Goal: Complete application form

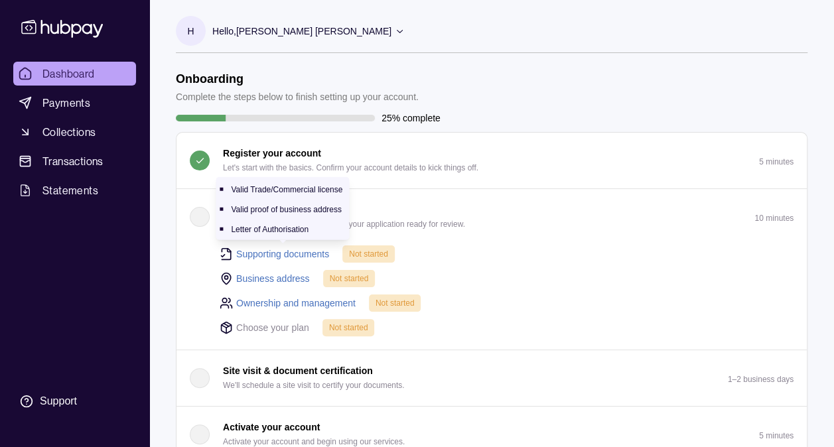
click at [265, 251] on link "Supporting documents" at bounding box center [282, 254] width 93 height 15
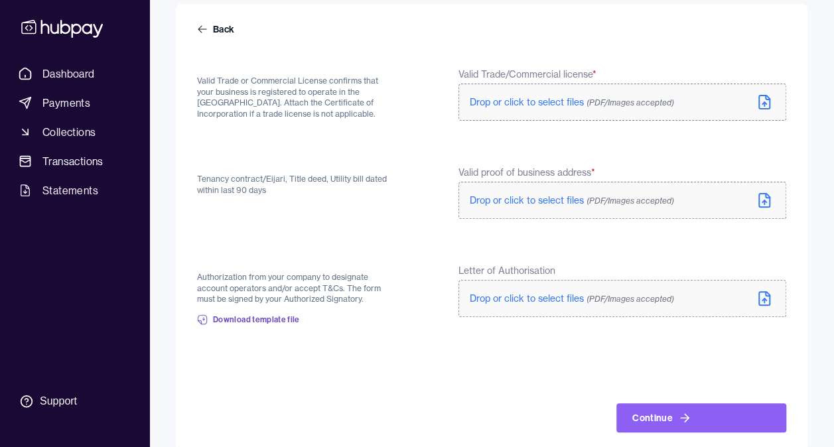
scroll to position [133, 0]
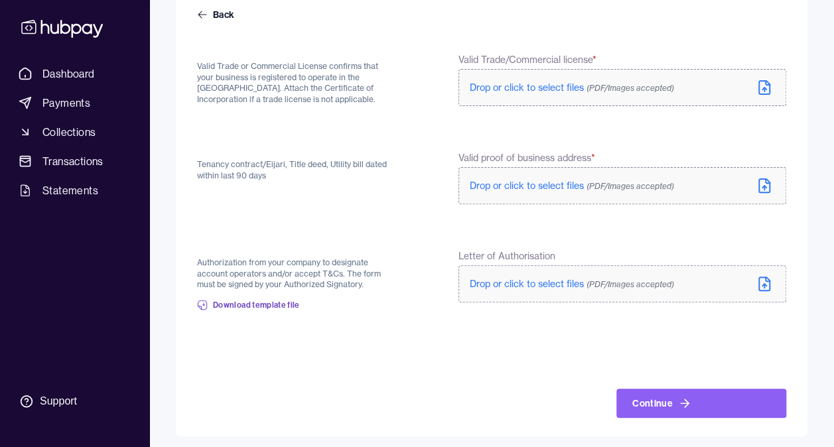
click at [767, 84] on icon at bounding box center [764, 88] width 16 height 16
click at [760, 184] on icon at bounding box center [764, 186] width 16 height 16
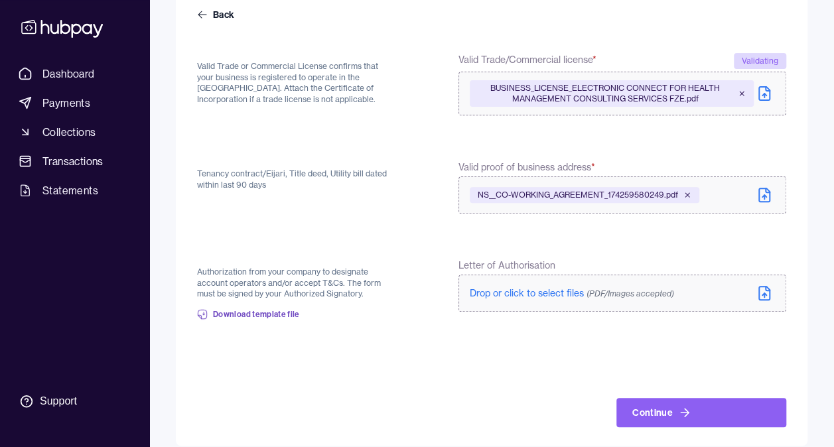
click at [615, 285] on label "Drop or click to select files (PDF/Images accepted)" at bounding box center [622, 293] width 328 height 37
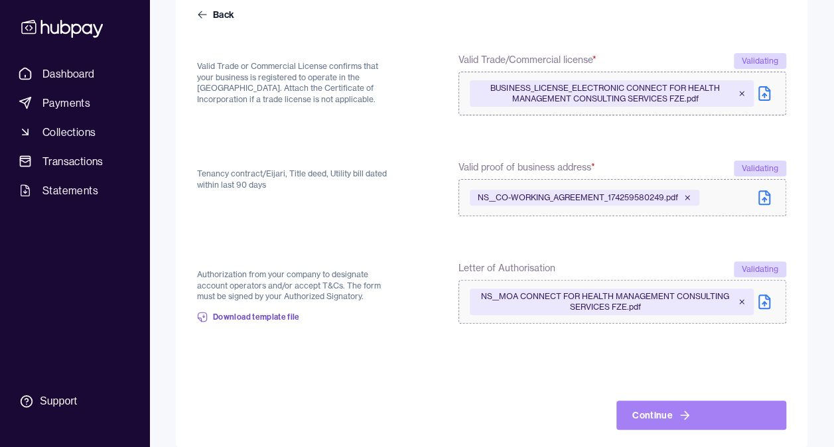
click at [668, 410] on button "Continue" at bounding box center [701, 415] width 170 height 29
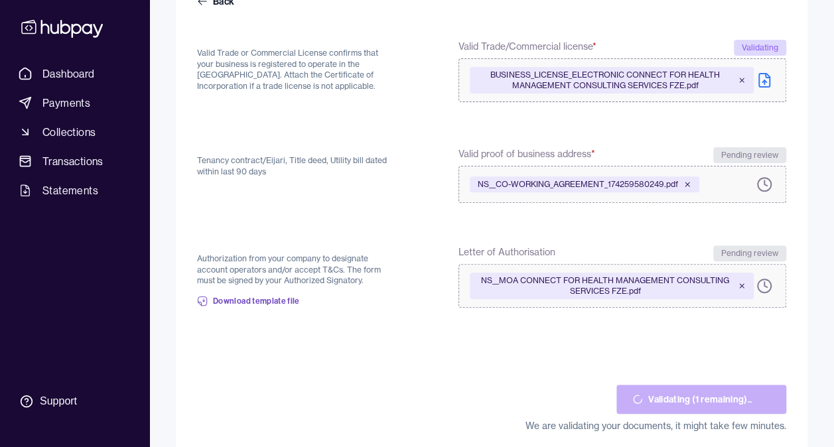
scroll to position [164, 0]
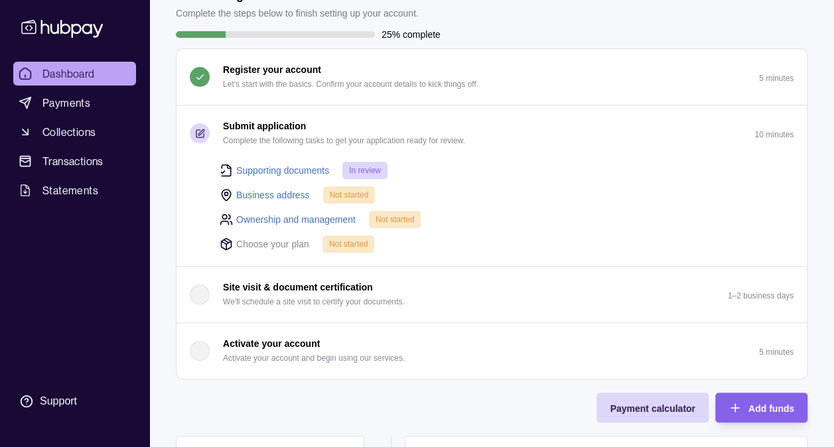
scroll to position [66, 0]
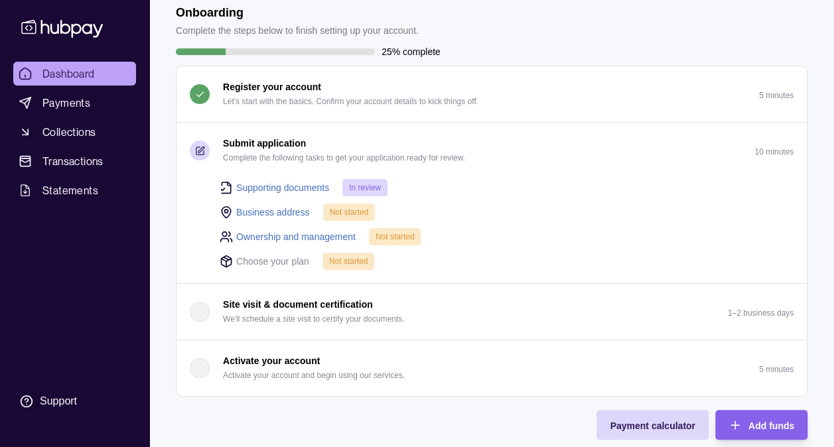
click at [281, 208] on link "Business address" at bounding box center [273, 212] width 74 height 15
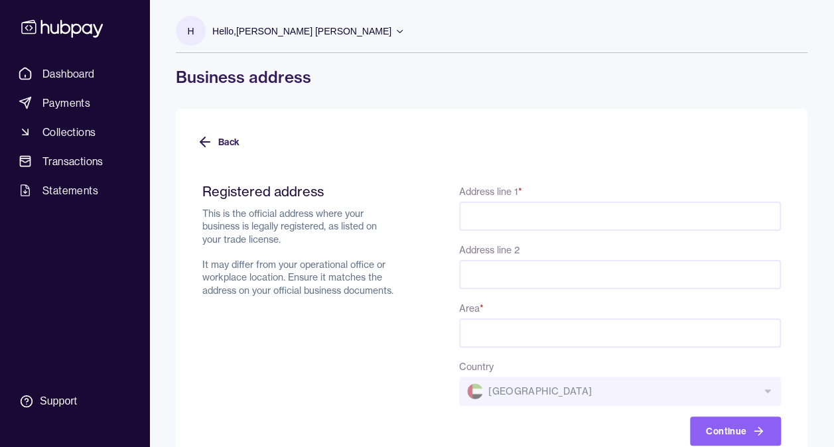
click at [576, 215] on input "Address line 1 *" at bounding box center [620, 216] width 322 height 29
type input "**********"
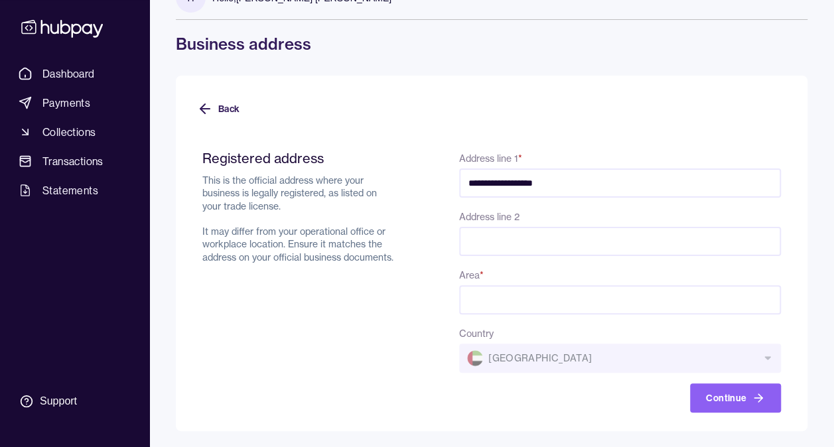
click at [574, 302] on input "Area *" at bounding box center [620, 299] width 322 height 29
type input "*******"
drag, startPoint x: 483, startPoint y: 237, endPoint x: 487, endPoint y: 231, distance: 7.2
click at [486, 233] on input "Address line 2" at bounding box center [620, 241] width 322 height 29
type input "********"
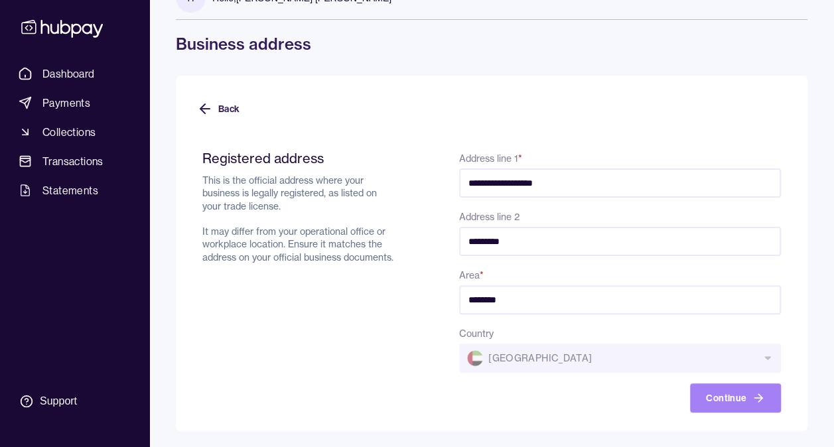
click at [733, 403] on button "Continue" at bounding box center [735, 397] width 91 height 29
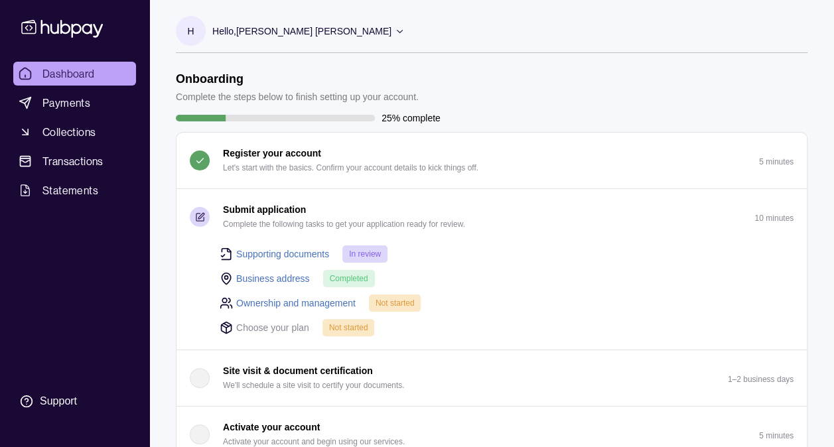
click at [289, 298] on link "Ownership and management" at bounding box center [295, 303] width 119 height 15
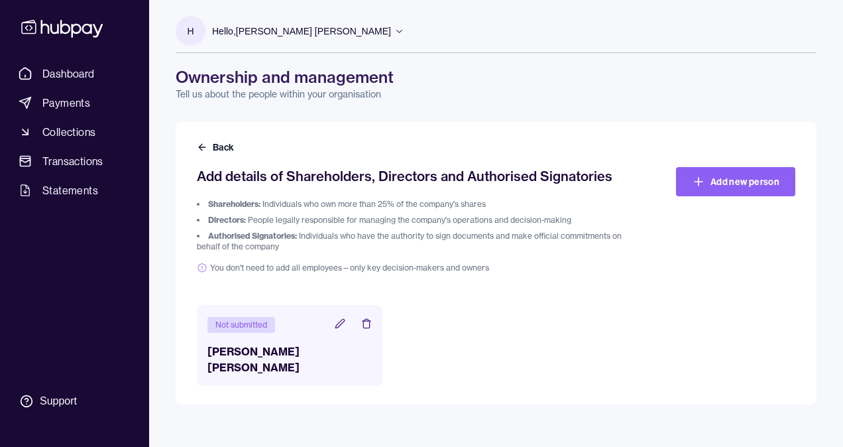
click at [338, 325] on icon at bounding box center [340, 323] width 11 height 11
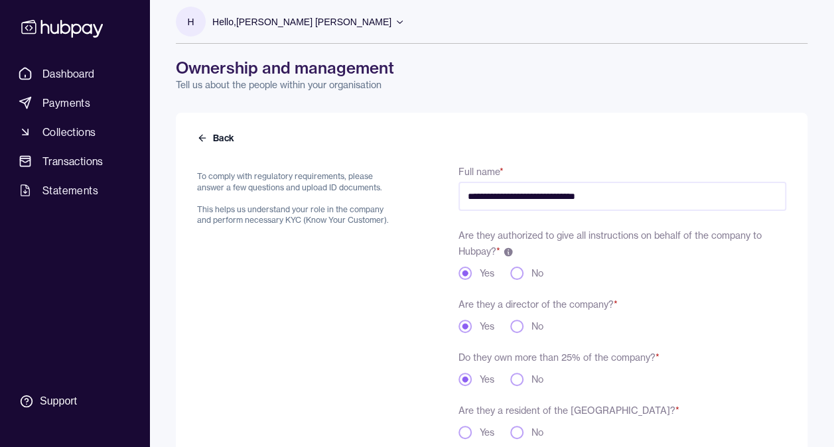
scroll to position [133, 0]
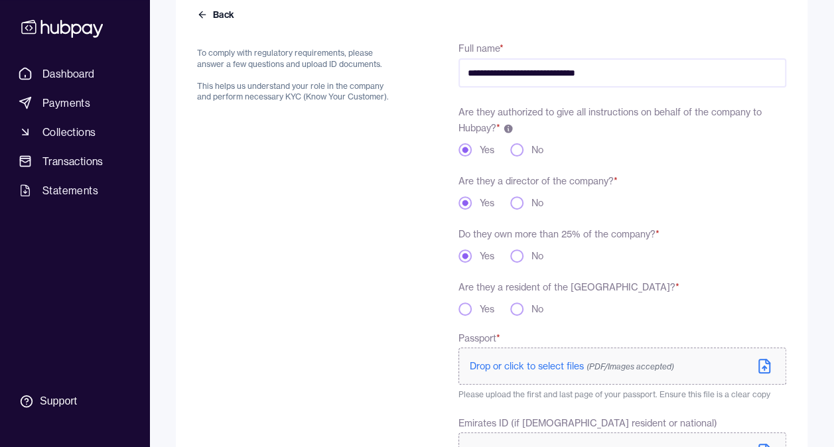
click at [465, 303] on button "Yes" at bounding box center [464, 308] width 13 height 13
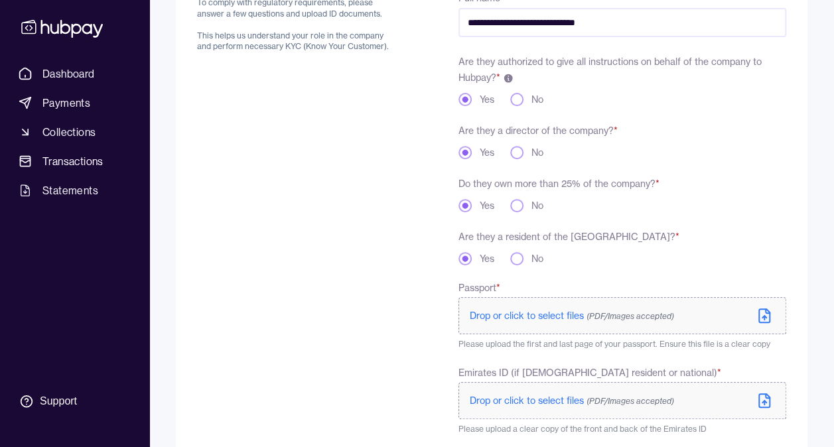
scroll to position [265, 0]
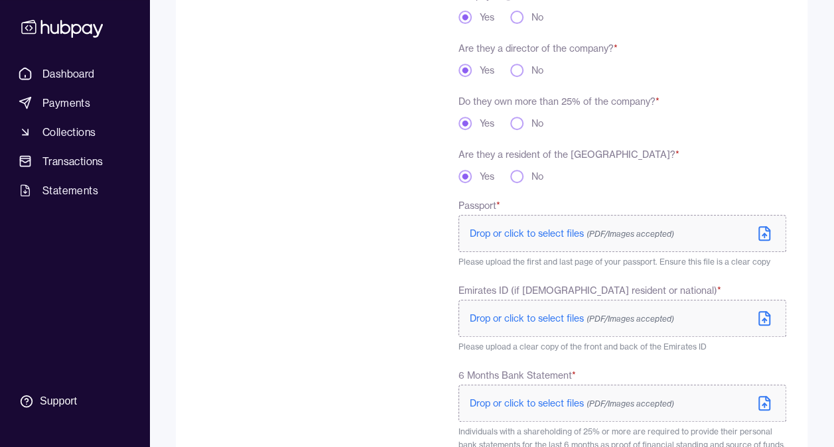
click at [544, 237] on span "Drop or click to select files (PDF/Images accepted)" at bounding box center [571, 233] width 204 height 12
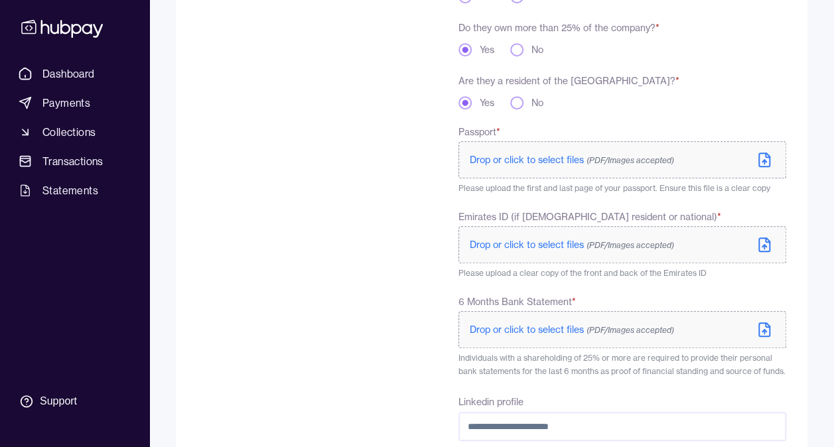
scroll to position [332, 0]
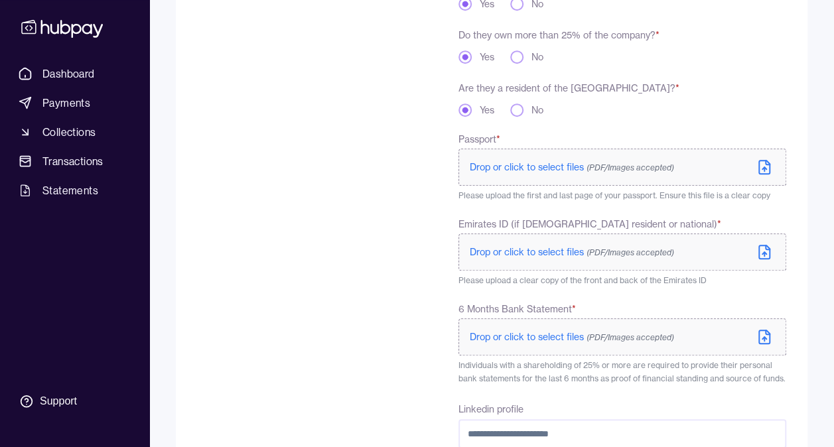
click at [548, 165] on span "Drop or click to select files (PDF/Images accepted)" at bounding box center [571, 167] width 204 height 12
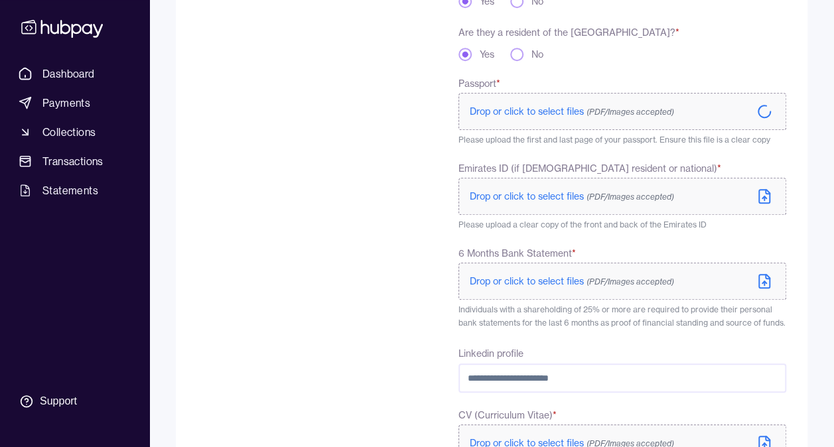
scroll to position [464, 0]
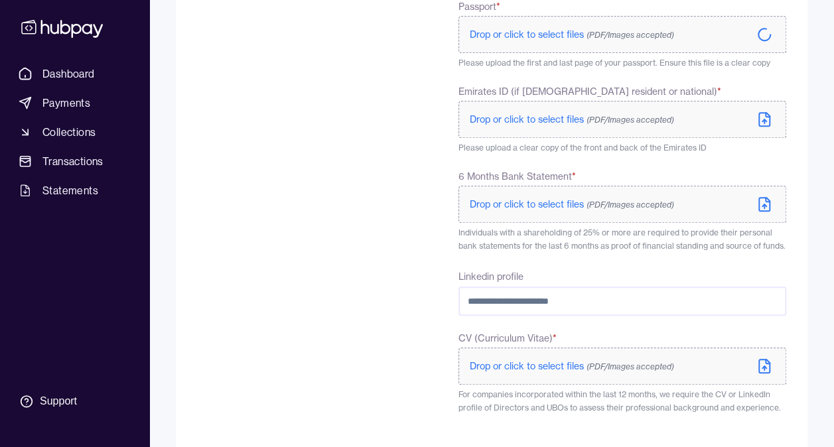
click at [568, 122] on span "Drop or click to select files (PDF/Images accepted)" at bounding box center [571, 119] width 204 height 12
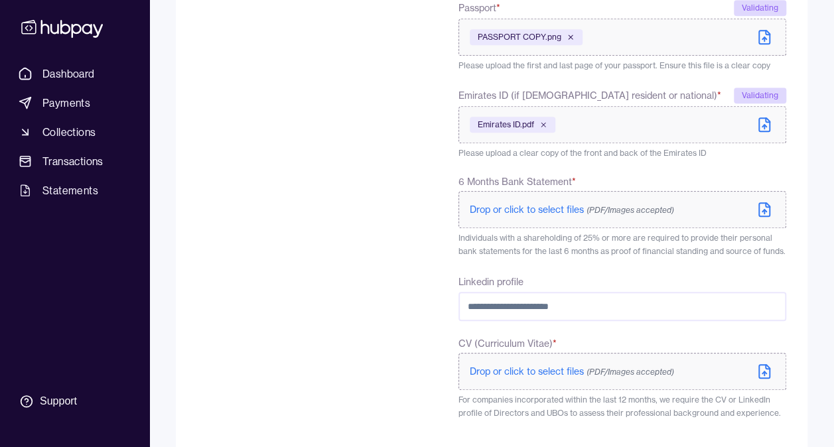
click at [554, 210] on span "Drop or click to select files (PDF/Images accepted)" at bounding box center [571, 210] width 204 height 12
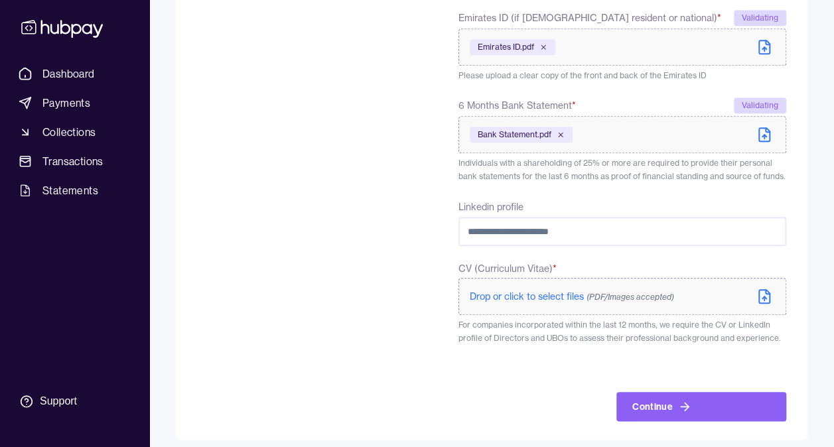
scroll to position [550, 0]
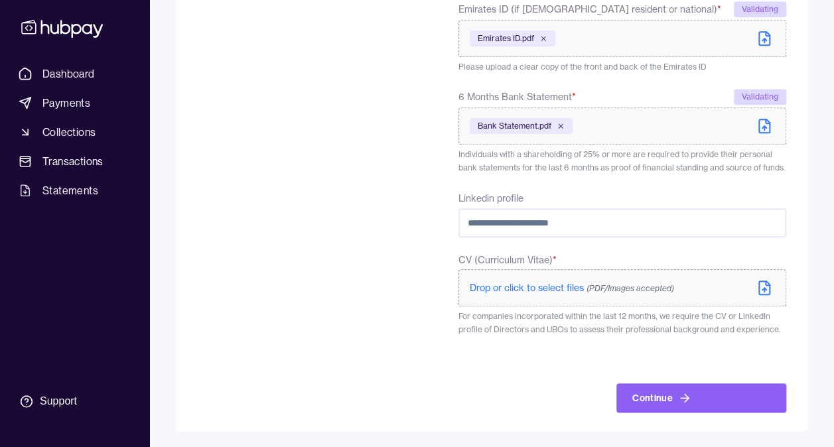
click at [646, 220] on input "Linkedin profile" at bounding box center [622, 222] width 328 height 29
click at [371, 220] on div "To comply with regulatory requirements, please answer a few questions and uploa…" at bounding box center [296, 17] width 198 height 790
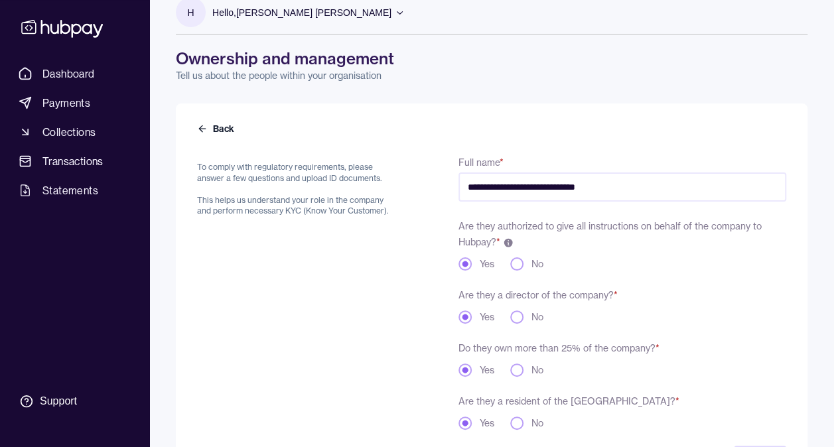
scroll to position [0, 0]
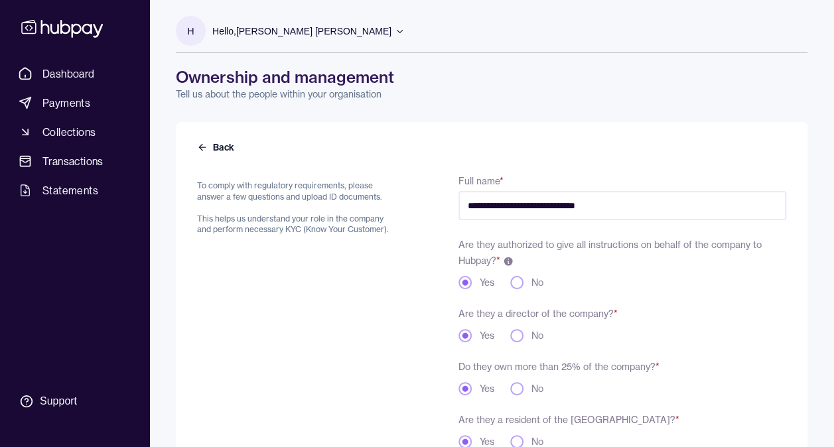
click at [395, 31] on icon at bounding box center [400, 31] width 10 height 10
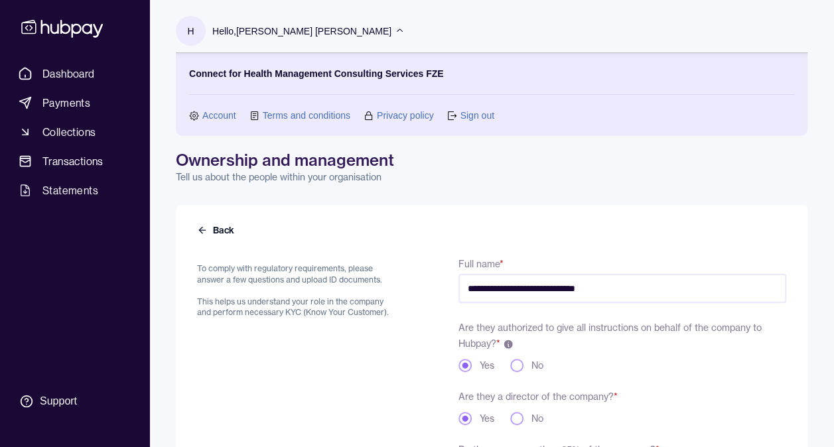
click at [395, 29] on icon at bounding box center [400, 31] width 10 height 10
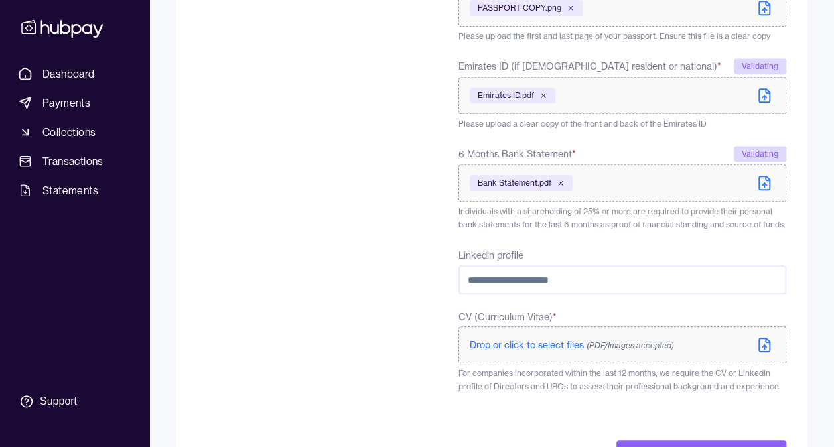
scroll to position [550, 0]
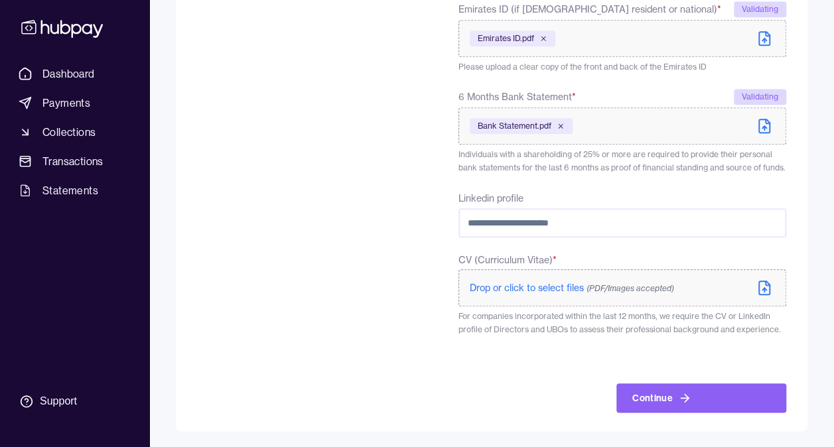
click at [558, 292] on span "Drop or click to select files (PDF/Images accepted)" at bounding box center [571, 288] width 204 height 12
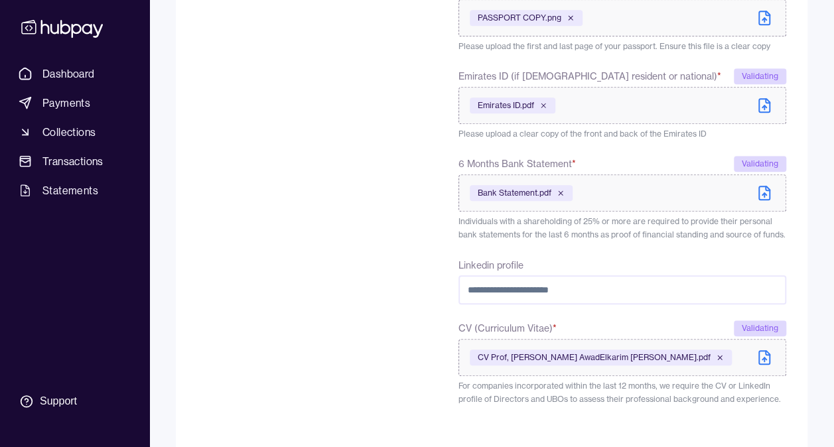
scroll to position [553, 0]
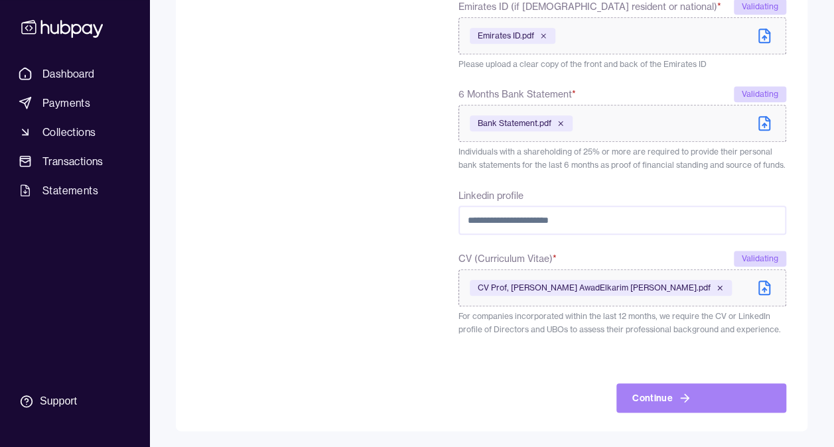
click at [660, 395] on button "Continue" at bounding box center [701, 397] width 170 height 29
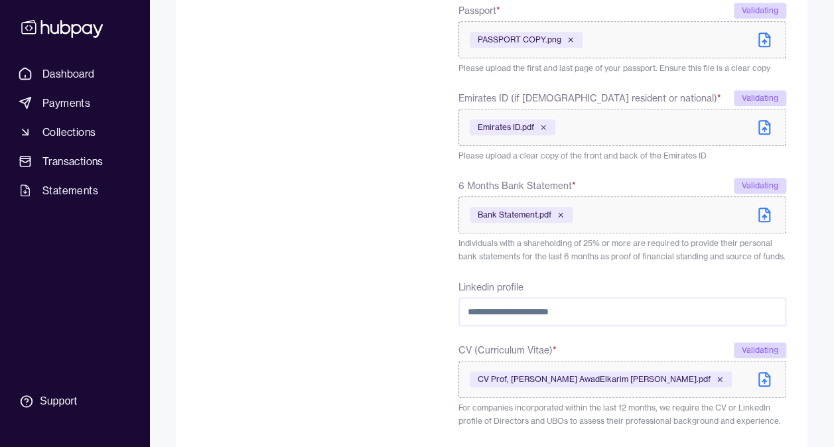
scroll to position [516, 0]
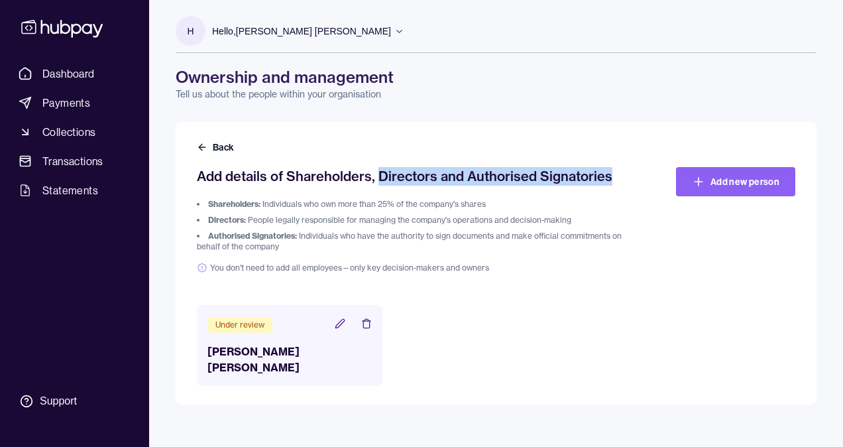
drag, startPoint x: 381, startPoint y: 178, endPoint x: 611, endPoint y: 174, distance: 230.1
click at [611, 174] on h2 "Add details of Shareholders, Directors and Authorised Signatories" at bounding box center [421, 176] width 449 height 19
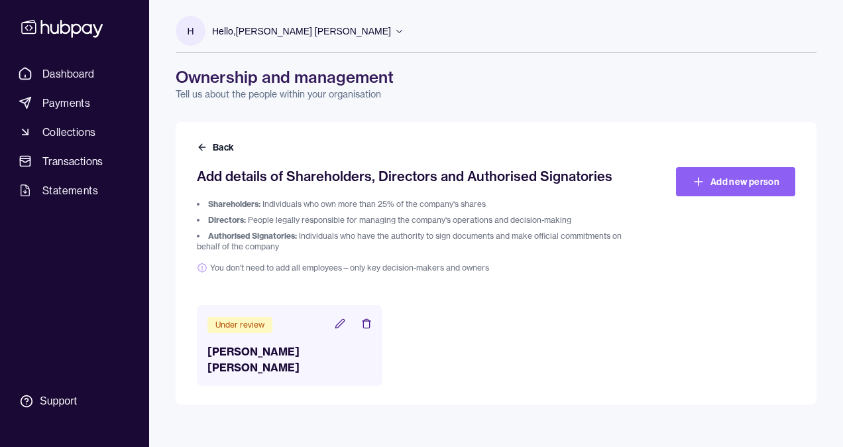
click at [621, 293] on div "Add details of Shareholders, Directors and Authorised Signatories Shareholders:…" at bounding box center [496, 276] width 599 height 219
click at [211, 142] on button "Back" at bounding box center [217, 147] width 40 height 13
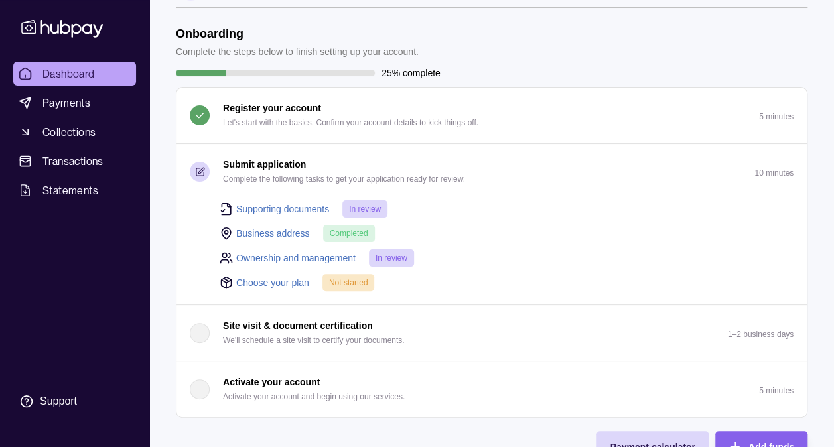
scroll to position [66, 0]
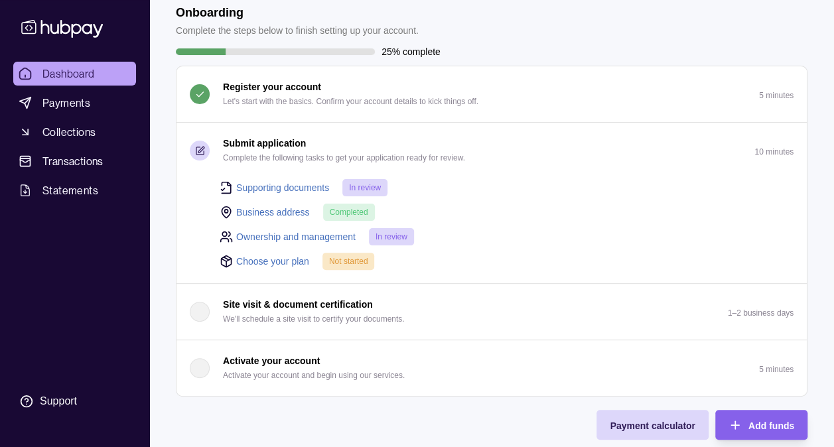
click at [279, 259] on link "Choose your plan" at bounding box center [272, 261] width 73 height 15
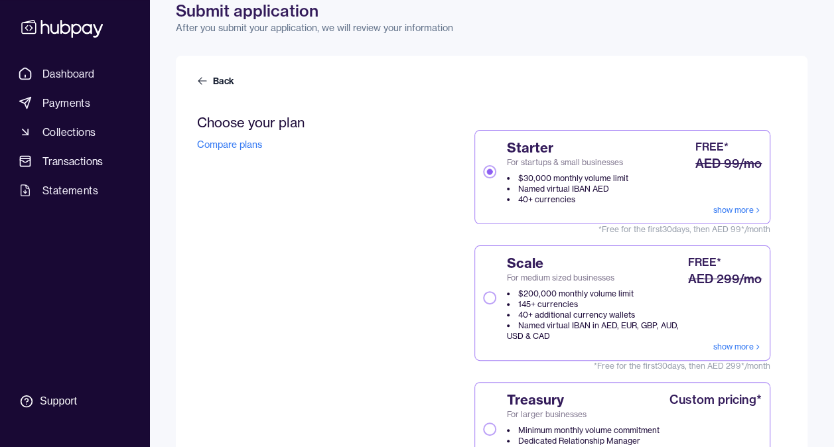
scroll to position [328, 0]
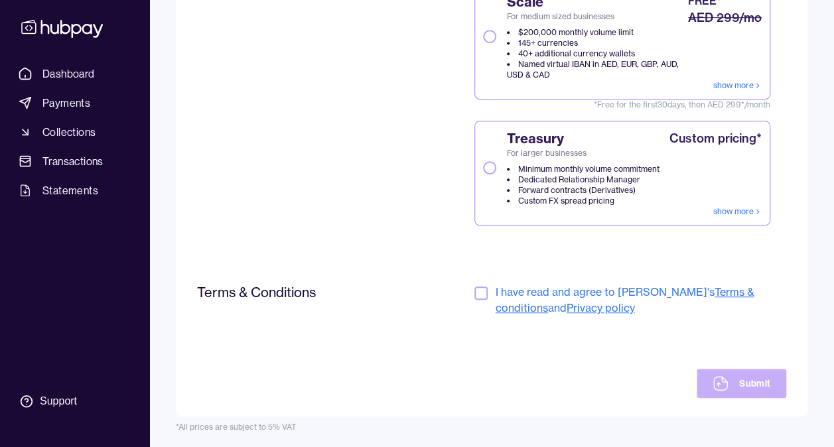
click at [478, 291] on button "button" at bounding box center [480, 292] width 13 height 13
click at [741, 378] on button "Submit" at bounding box center [741, 383] width 90 height 29
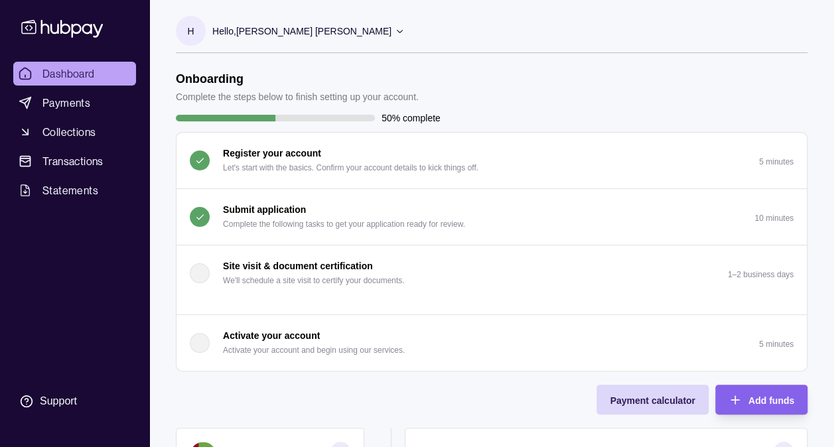
click at [395, 35] on icon at bounding box center [400, 31] width 10 height 10
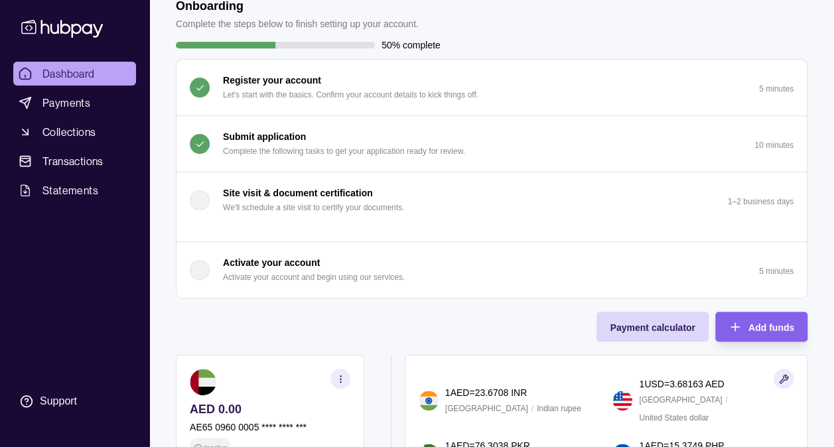
scroll to position [265, 0]
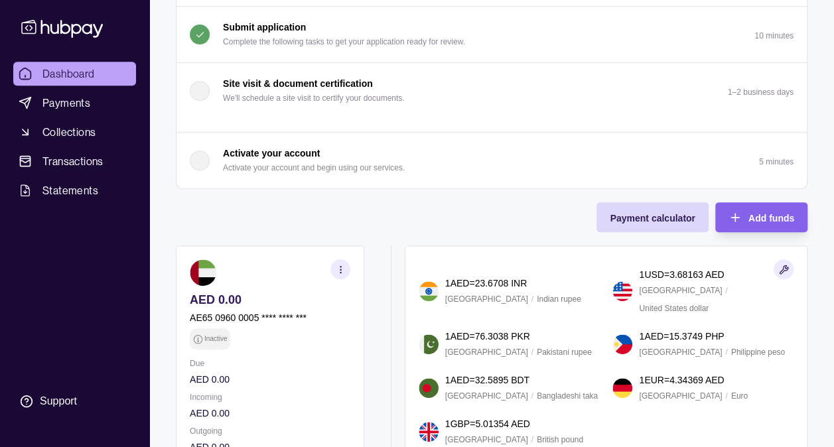
click at [343, 264] on section "button" at bounding box center [340, 269] width 20 height 20
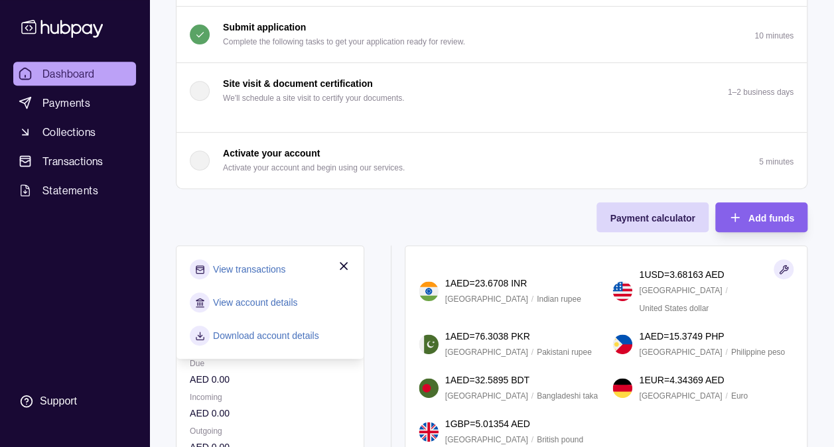
click at [239, 301] on link "View account details" at bounding box center [255, 302] width 84 height 15
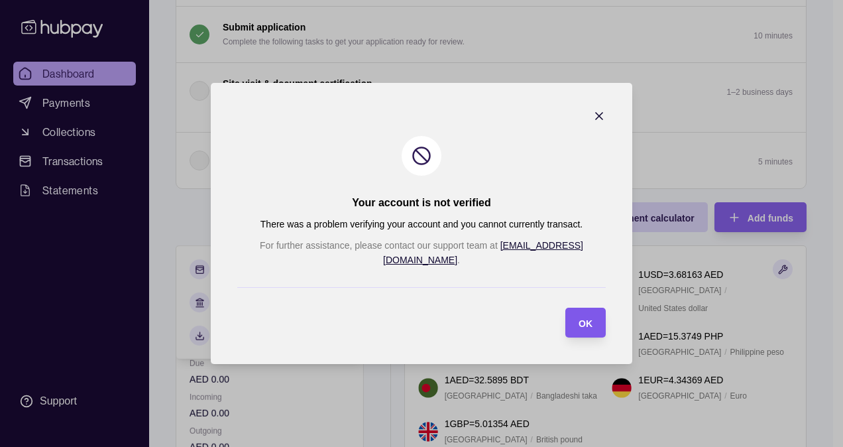
click at [579, 318] on span "OK" at bounding box center [586, 323] width 14 height 11
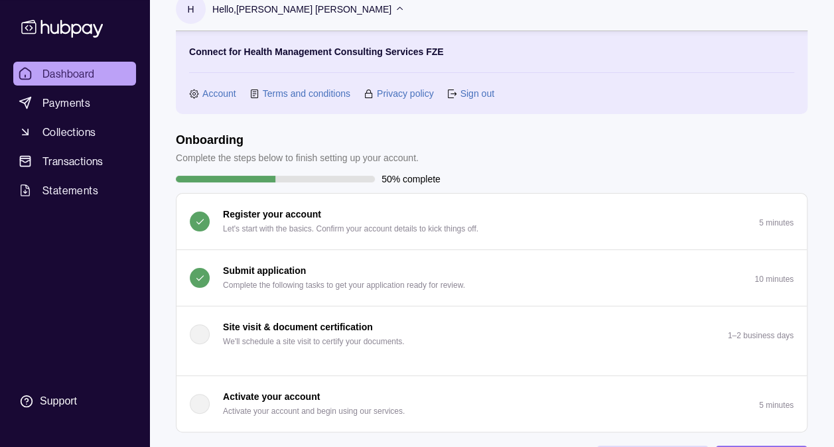
scroll to position [0, 0]
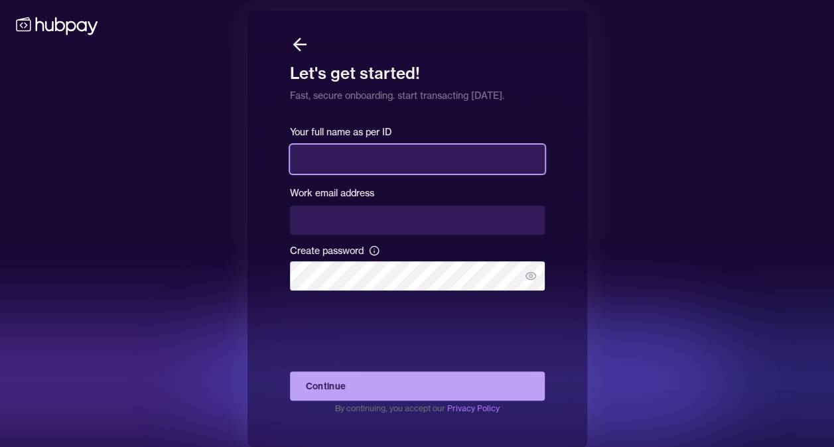
click at [411, 163] on input "text" at bounding box center [417, 159] width 255 height 29
click at [347, 164] on input "text" at bounding box center [417, 159] width 255 height 29
type input "**********"
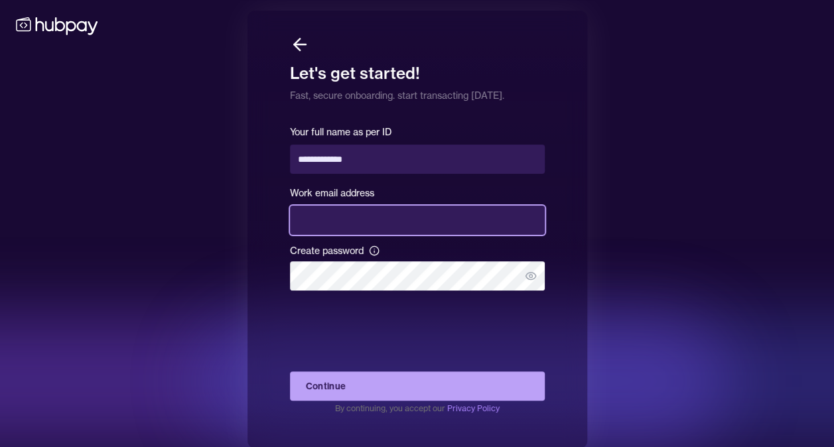
click at [348, 218] on input "email" at bounding box center [417, 220] width 255 height 29
type input "**********"
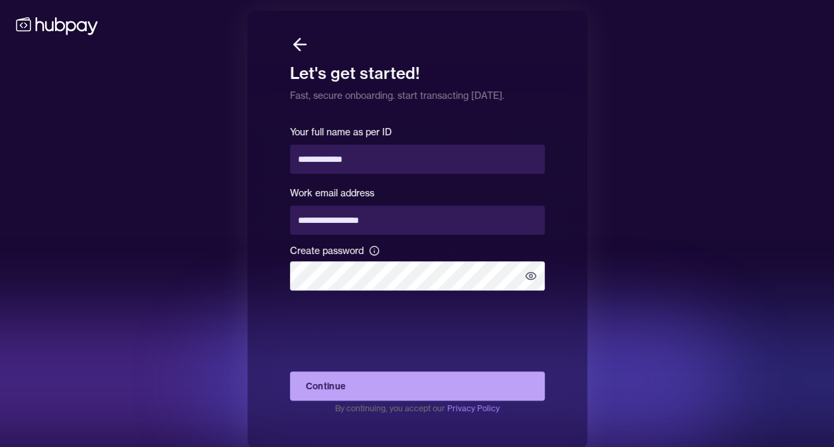
click at [528, 275] on icon "button" at bounding box center [531, 276] width 12 height 12
click at [532, 279] on icon "button" at bounding box center [529, 276] width 8 height 6
click at [529, 273] on icon "button" at bounding box center [530, 276] width 10 height 7
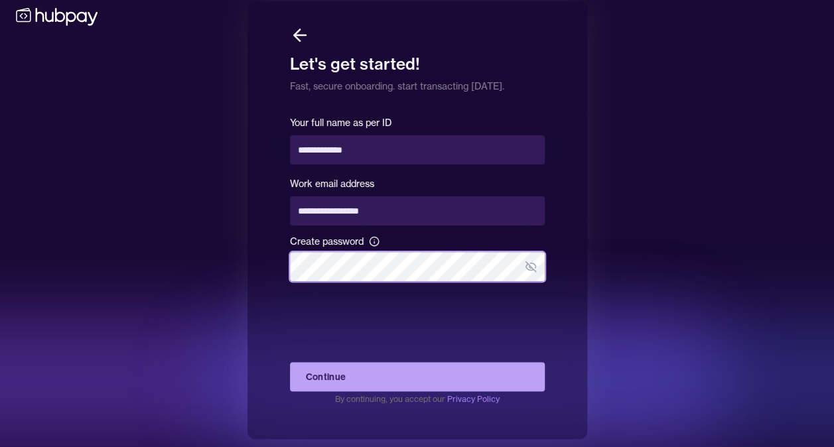
scroll to position [12, 0]
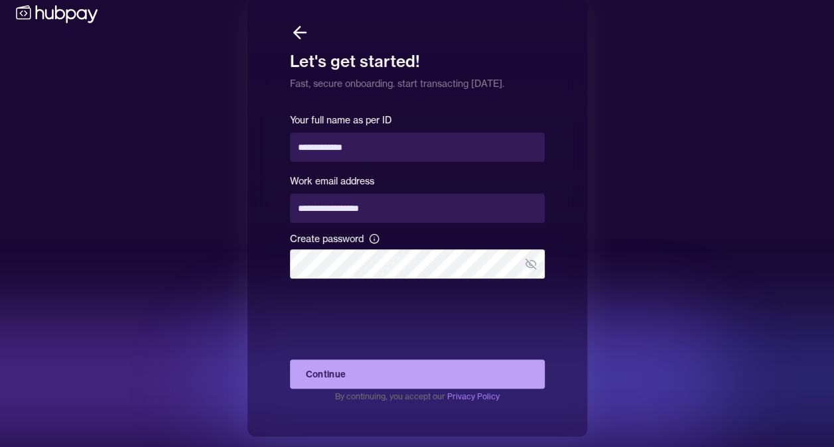
click at [406, 376] on button "Continue" at bounding box center [417, 373] width 255 height 29
click at [416, 377] on button "Continue" at bounding box center [417, 373] width 255 height 29
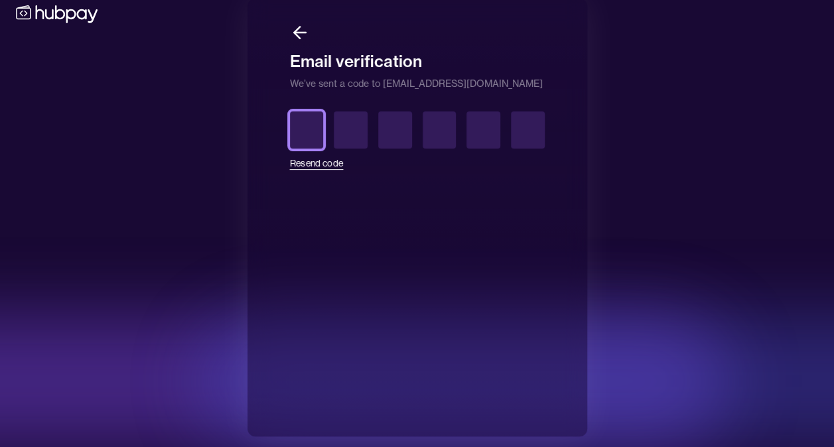
type input "*"
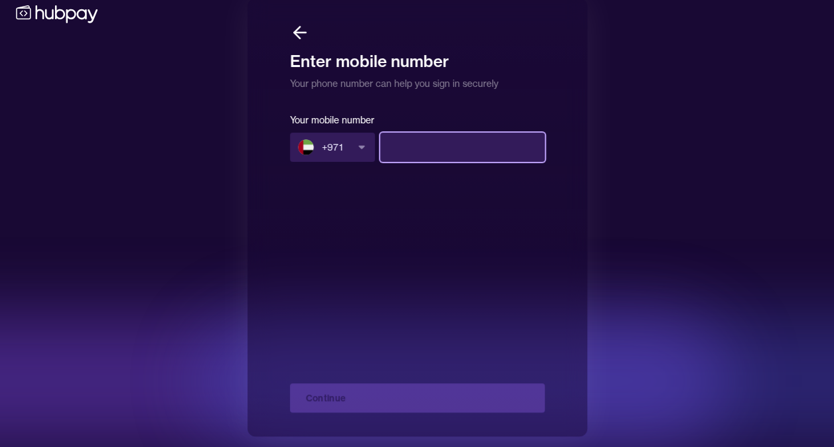
click at [426, 149] on input at bounding box center [462, 147] width 164 height 29
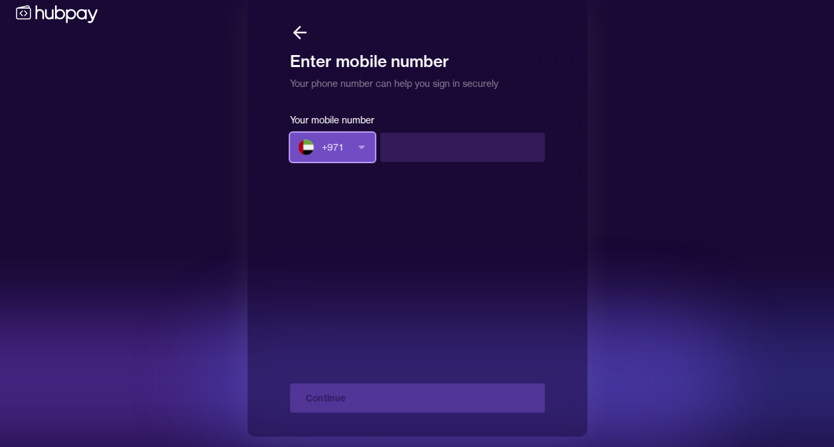
click at [356, 152] on button "+ 971" at bounding box center [332, 147] width 85 height 29
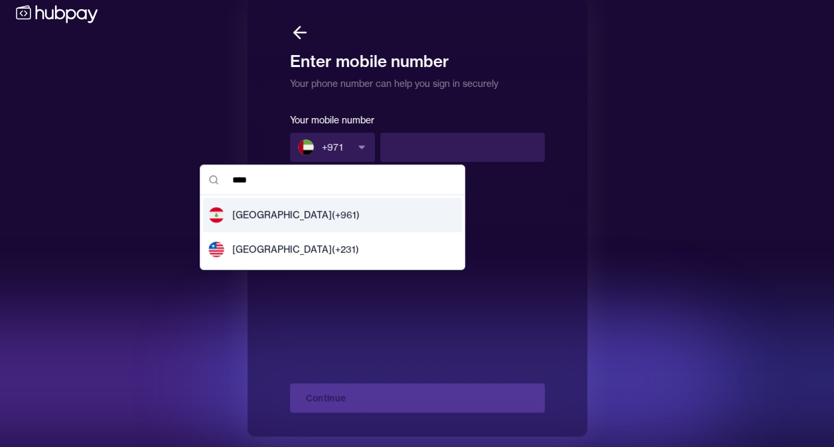
type input "****"
click at [343, 222] on div "Lebanon (+ 961 )" at bounding box center [332, 215] width 259 height 34
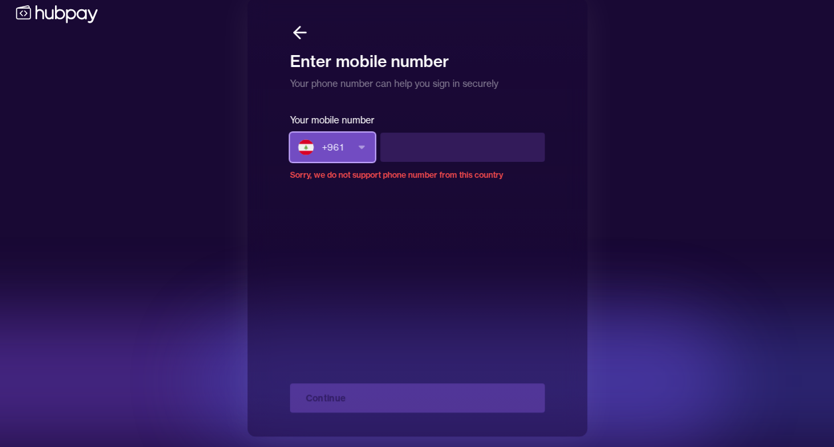
click at [363, 151] on icon "button" at bounding box center [361, 147] width 11 height 11
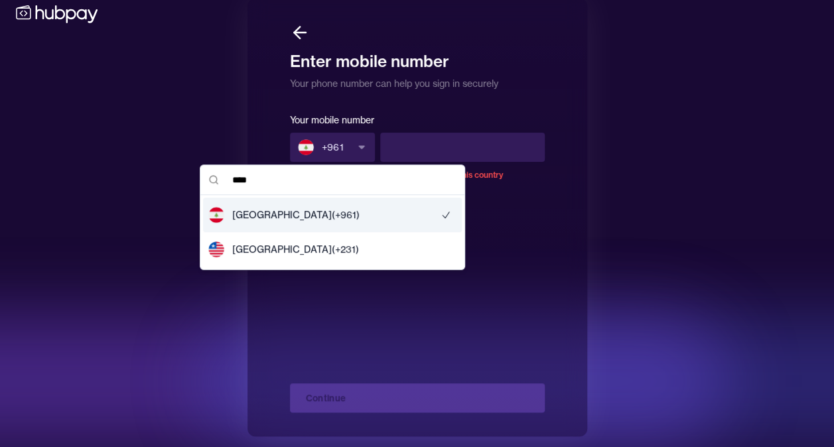
type input "****"
click at [322, 216] on div "Lebanon (+ 961 )" at bounding box center [332, 215] width 259 height 34
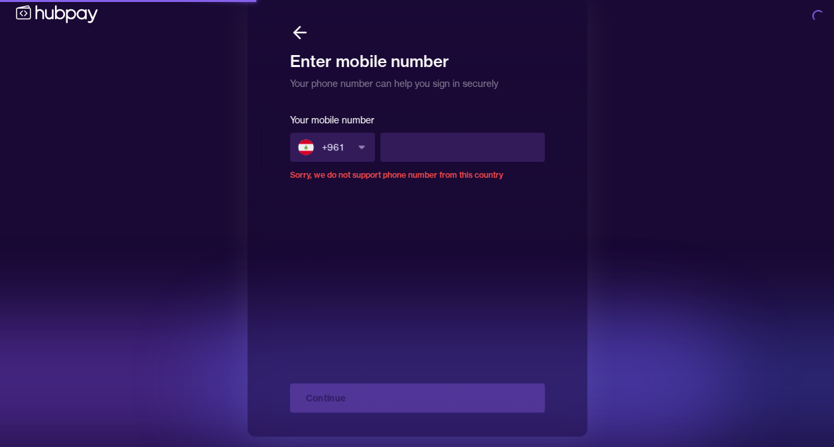
scroll to position [0, 0]
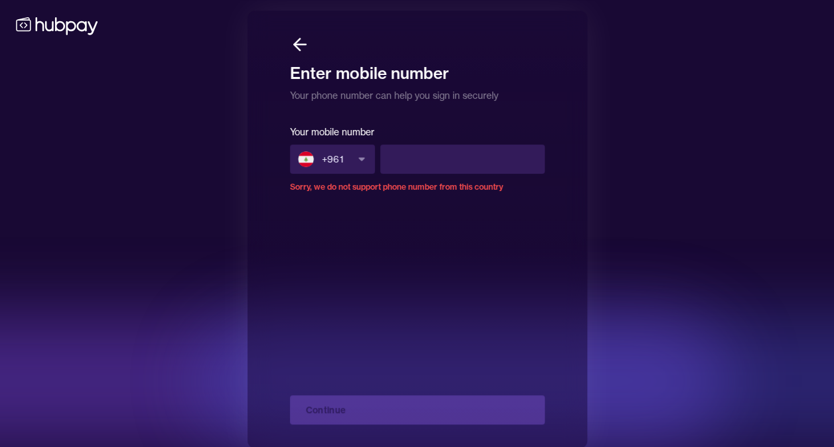
click at [412, 204] on form "Your mobile number + 961 Sorry, we do not support phone number from this countr…" at bounding box center [417, 273] width 255 height 301
click at [358, 149] on button "+ 961" at bounding box center [332, 159] width 85 height 29
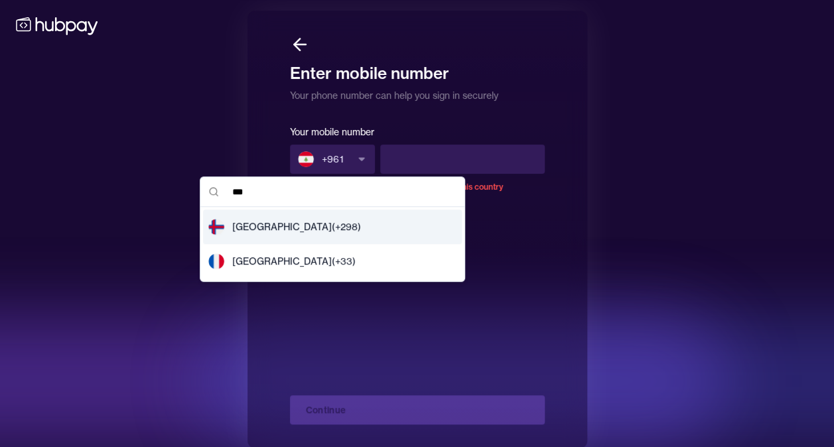
type input "***"
click at [663, 219] on div "Enter mobile number Your phone number can help you sign in securely Your mobile…" at bounding box center [417, 229] width 834 height 459
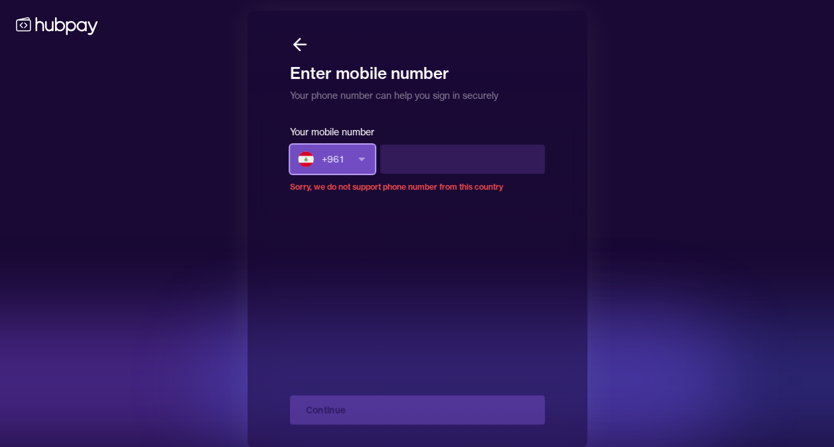
click at [349, 153] on button "+ 961" at bounding box center [332, 159] width 85 height 29
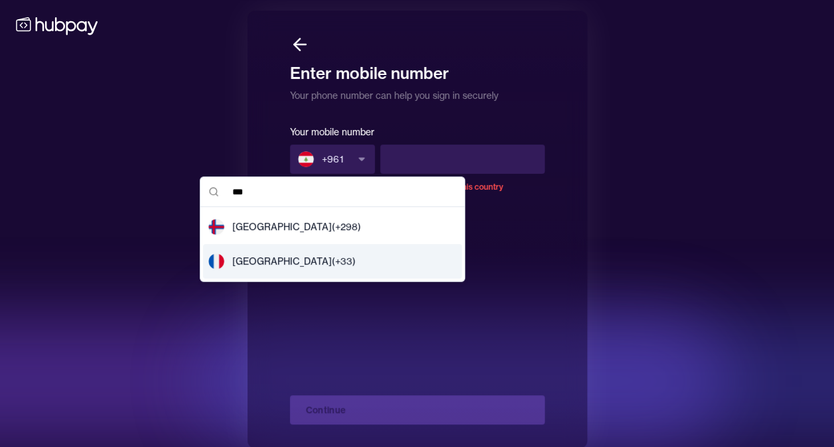
type input "***"
click at [263, 260] on span "France (+ 33 )" at bounding box center [293, 261] width 123 height 13
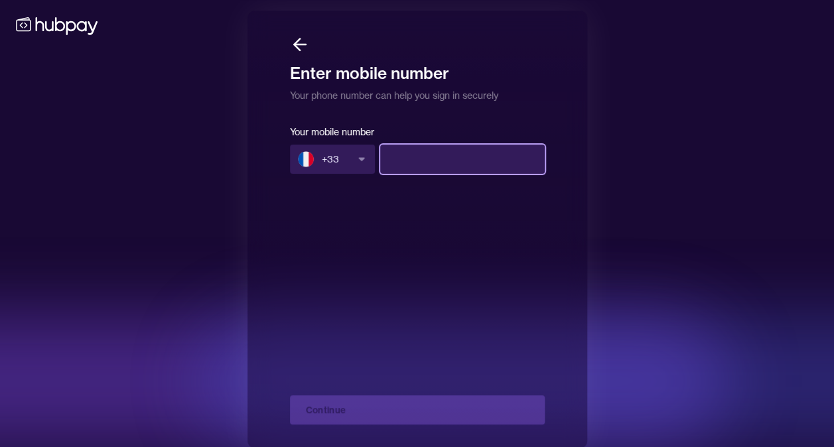
click at [434, 162] on input at bounding box center [462, 159] width 164 height 29
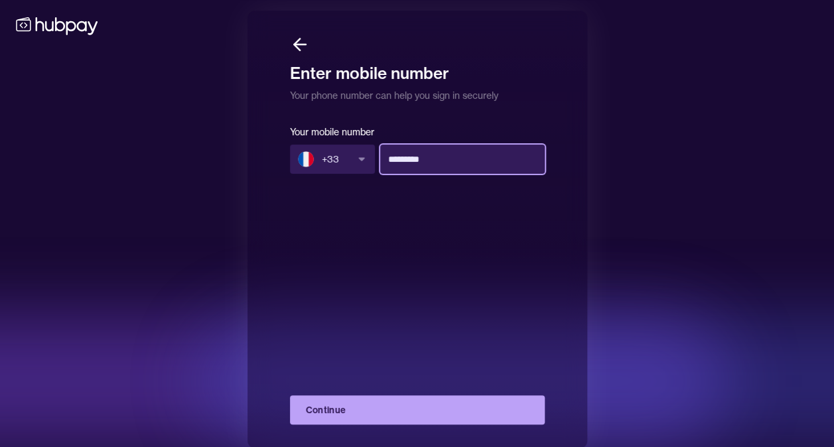
type input "*********"
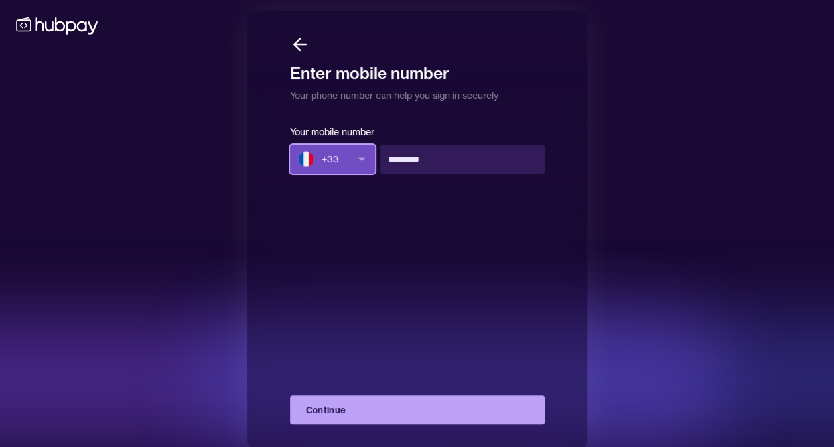
click at [365, 158] on icon "button" at bounding box center [361, 159] width 11 height 11
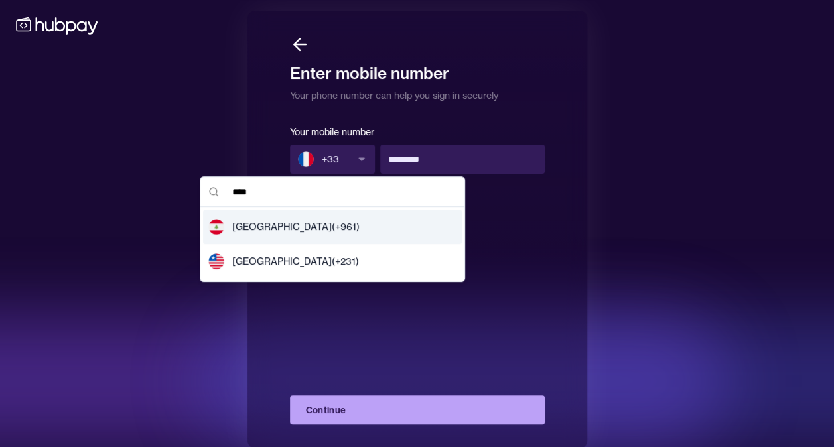
type input "****"
click at [327, 229] on div "Lebanon (+ 961 )" at bounding box center [332, 227] width 259 height 34
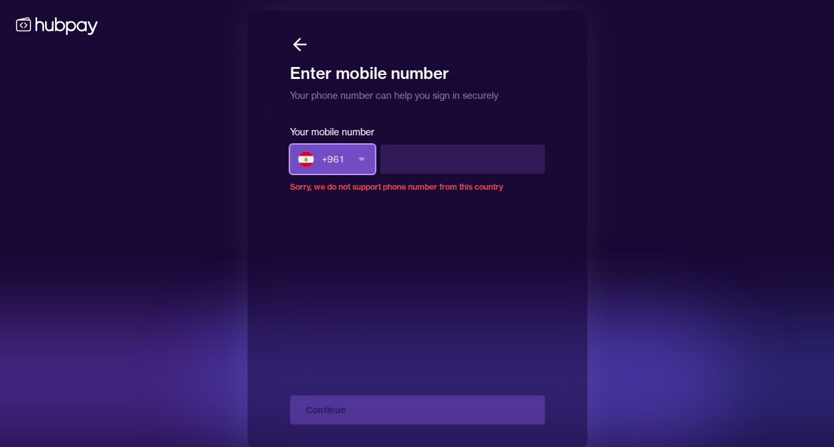
click at [341, 158] on span "+ 961" at bounding box center [333, 159] width 22 height 13
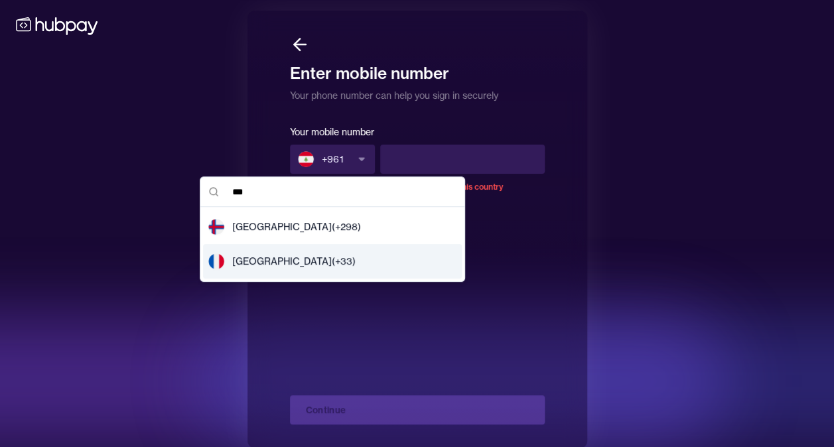
type input "***"
click at [300, 268] on div "France (+ 33 )" at bounding box center [332, 261] width 259 height 34
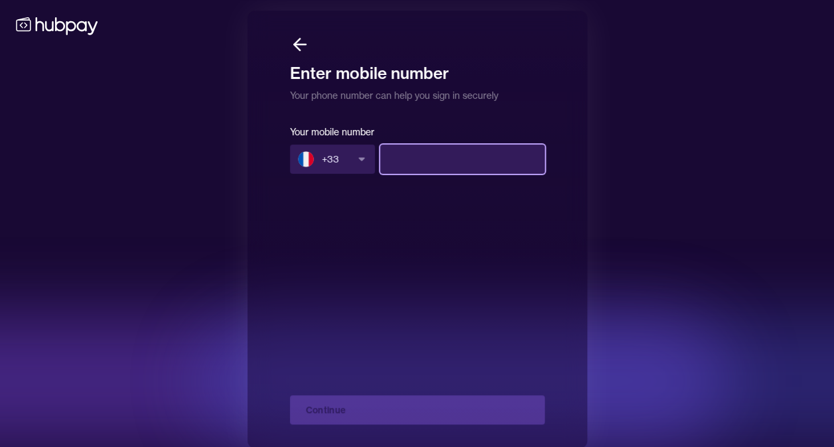
click at [414, 162] on input at bounding box center [462, 159] width 164 height 29
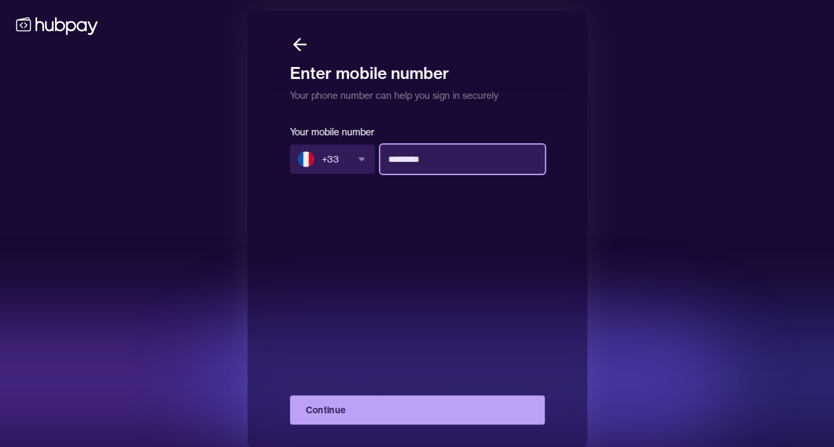
type input "*********"
click at [384, 407] on button "Continue" at bounding box center [417, 409] width 255 height 29
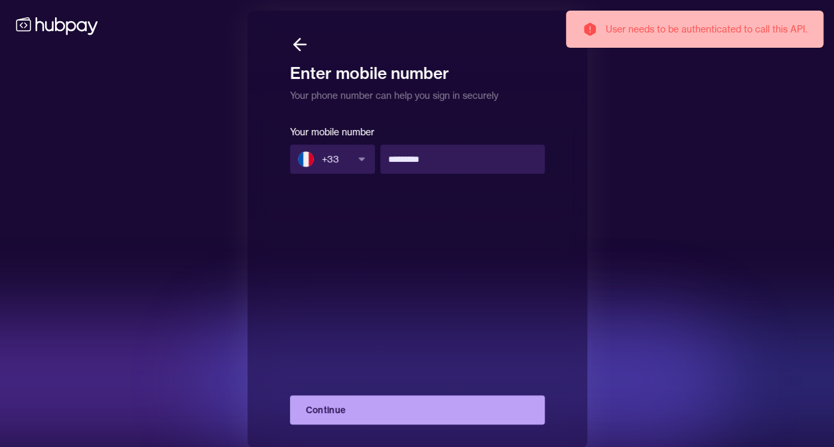
click at [294, 46] on icon at bounding box center [297, 44] width 6 height 12
